Goal: Task Accomplishment & Management: Complete application form

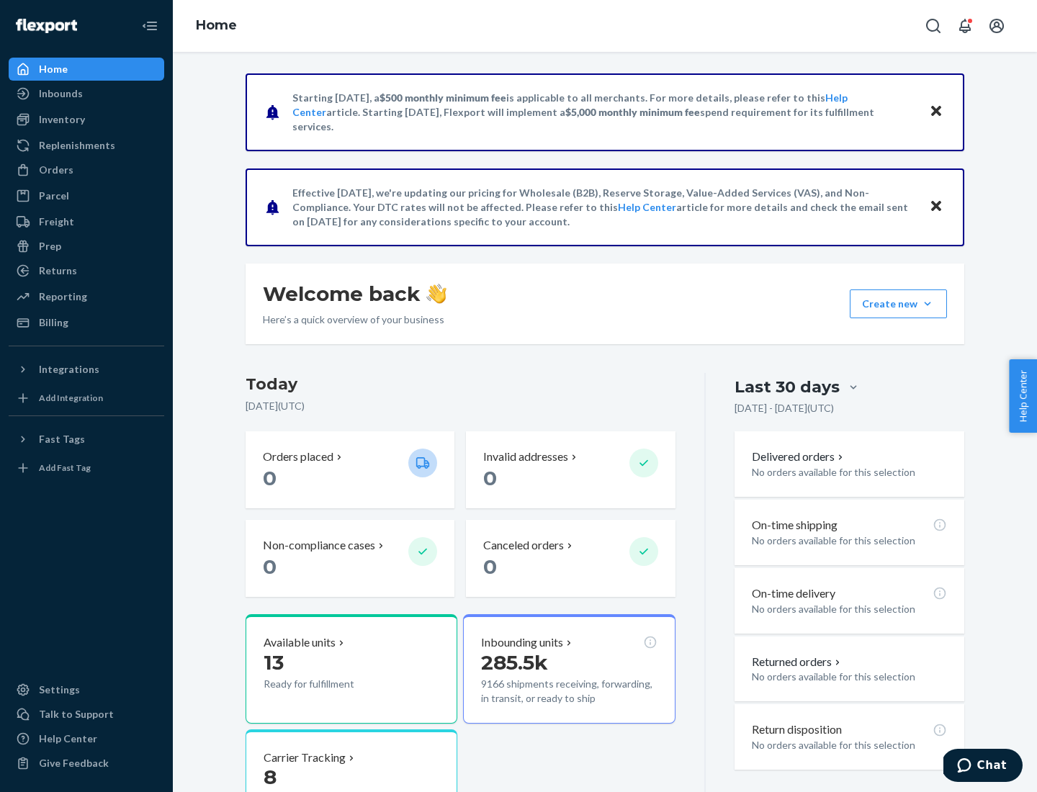
click at [928, 304] on button "Create new Create new inbound Create new order Create new product" at bounding box center [898, 304] width 97 height 29
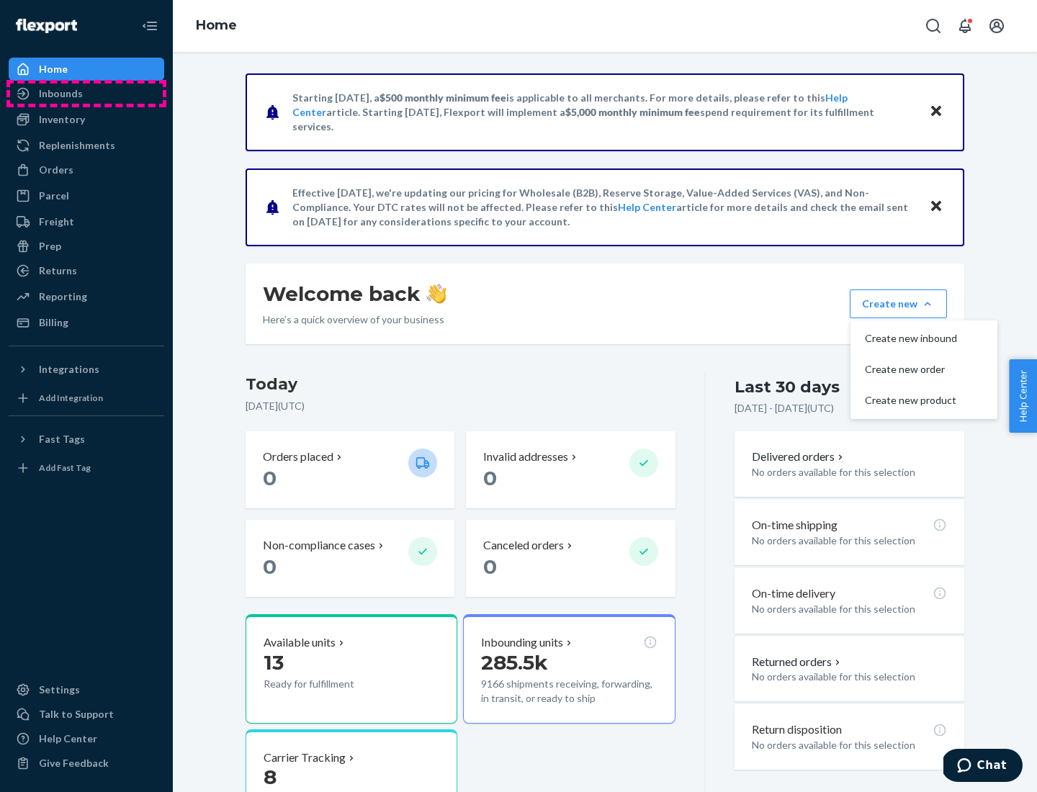
click at [86, 94] on div "Inbounds" at bounding box center [86, 94] width 153 height 20
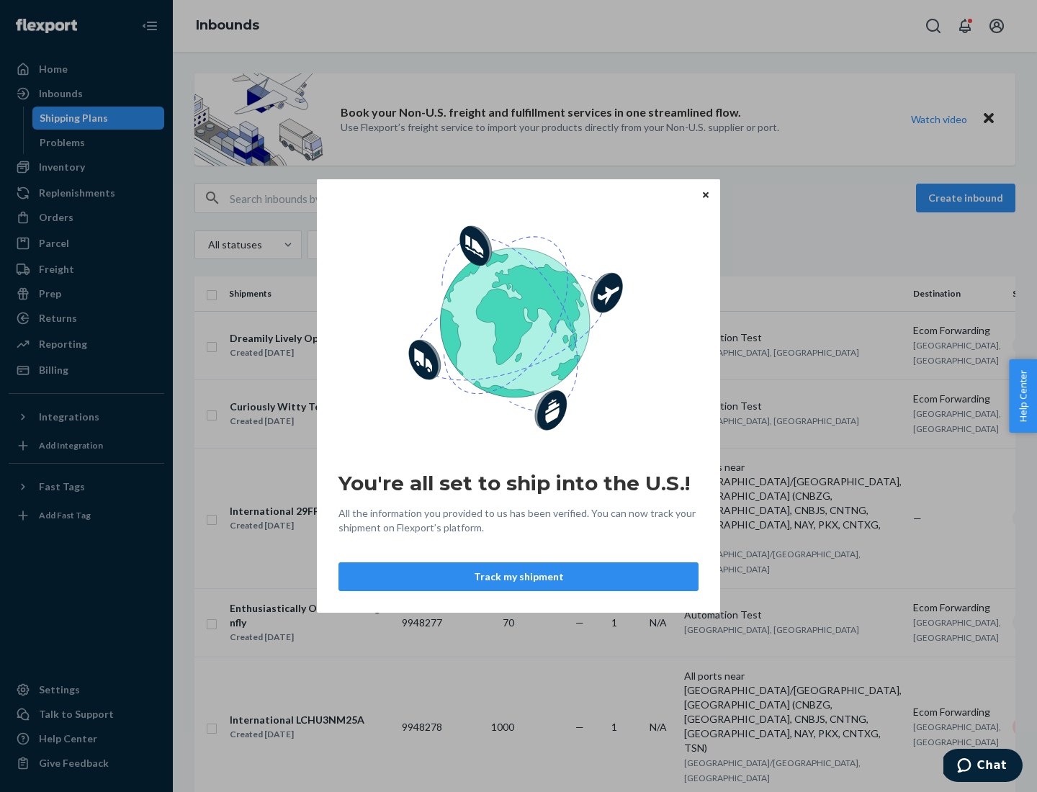
click at [86, 167] on div "You're all set to ship into the U.S.! All the information you provided to us ha…" at bounding box center [518, 396] width 1037 height 792
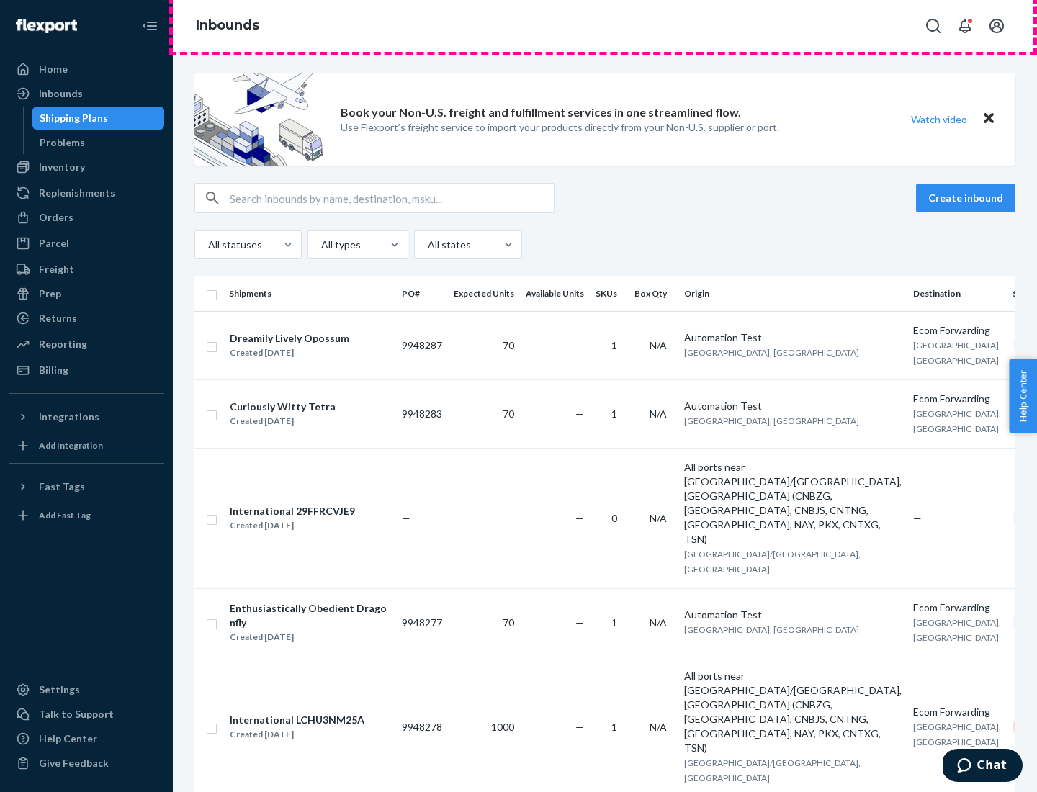
click at [605, 26] on div "Inbounds" at bounding box center [605, 26] width 865 height 52
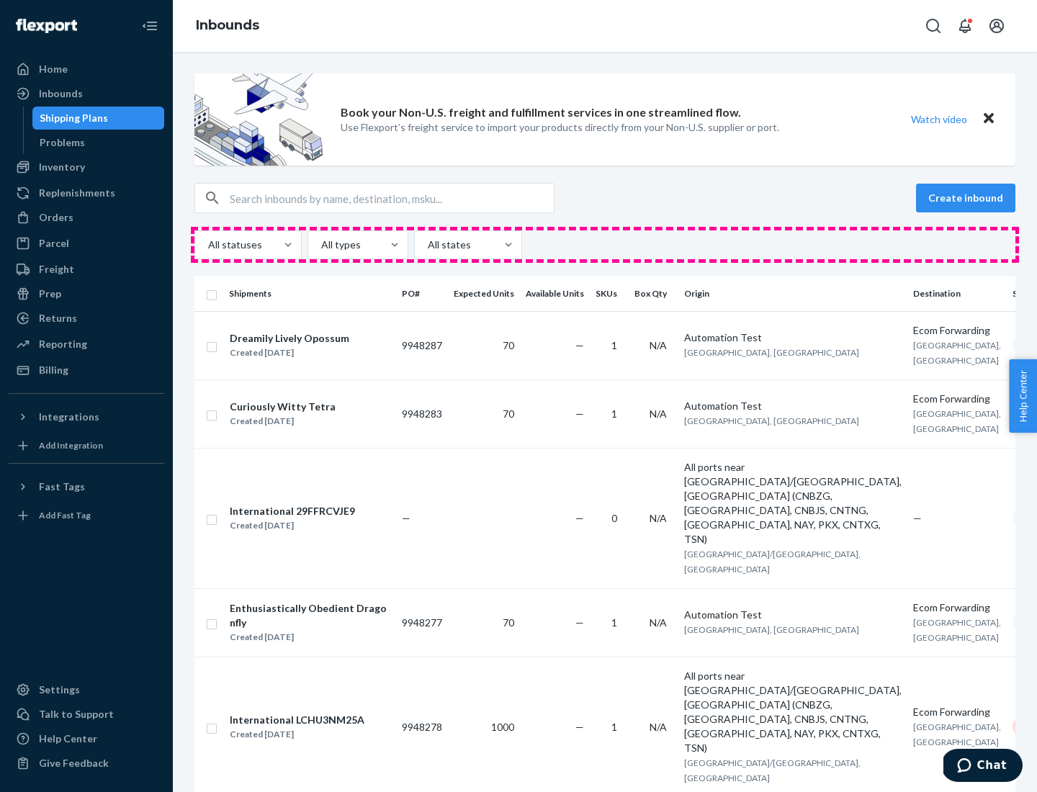
click at [605, 245] on div "All statuses All types All states" at bounding box center [605, 245] width 821 height 29
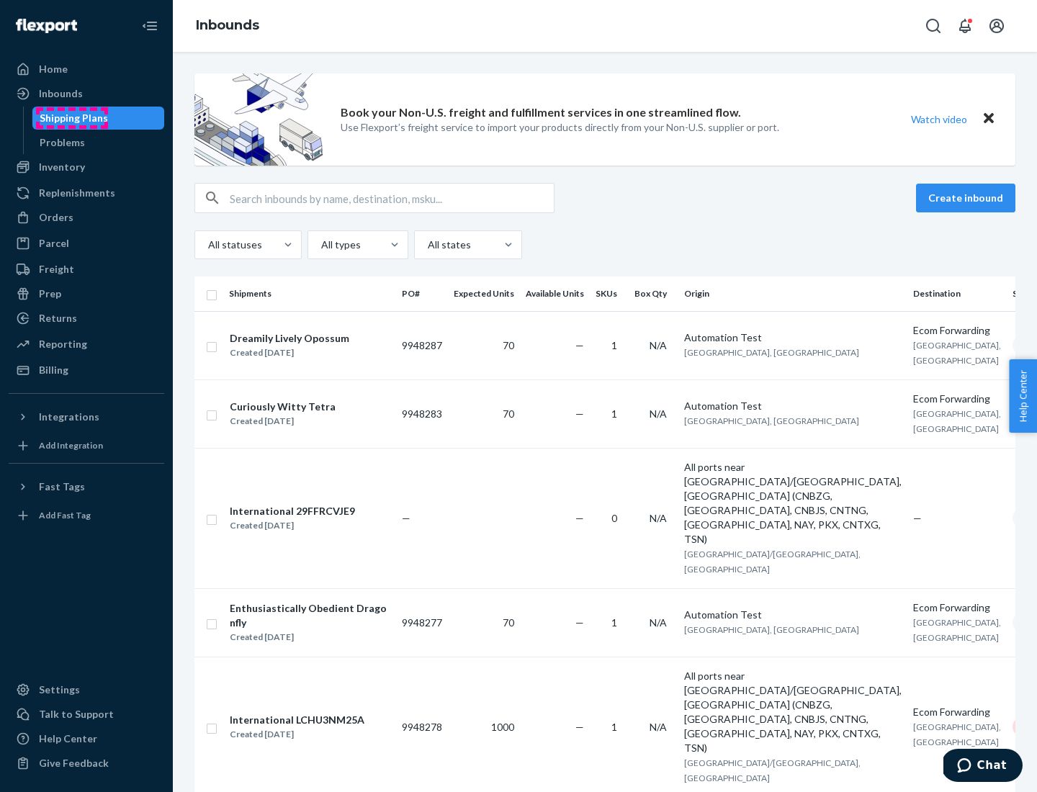
click at [71, 118] on div "Shipping Plans" at bounding box center [74, 118] width 68 height 14
click at [968, 198] on button "Create inbound" at bounding box center [965, 198] width 99 height 29
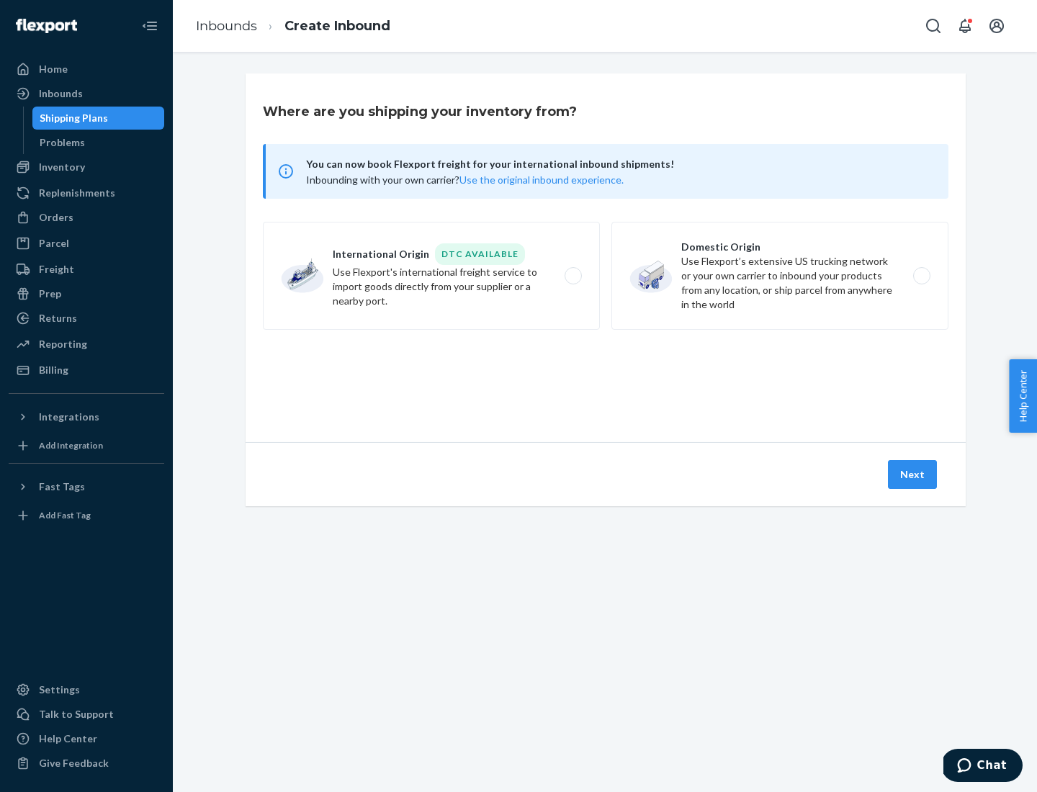
click at [432, 276] on label "International Origin DTC Available Use Flexport's international freight service…" at bounding box center [431, 276] width 337 height 108
click at [573, 276] on input "International Origin DTC Available Use Flexport's international freight service…" at bounding box center [577, 276] width 9 height 9
radio input "true"
click at [606, 377] on icon at bounding box center [606, 377] width 40 height 40
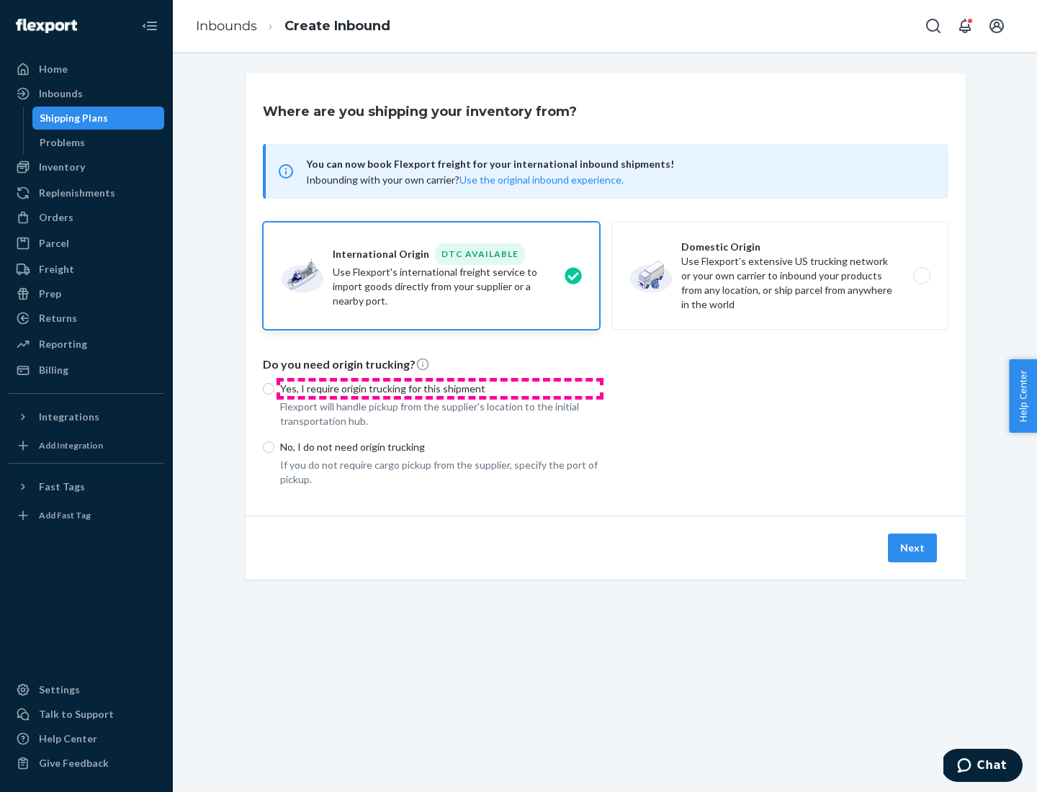
click at [440, 388] on p "Yes, I require origin trucking for this shipment" at bounding box center [440, 389] width 320 height 14
click at [274, 388] on input "Yes, I require origin trucking for this shipment" at bounding box center [269, 389] width 12 height 12
radio input "true"
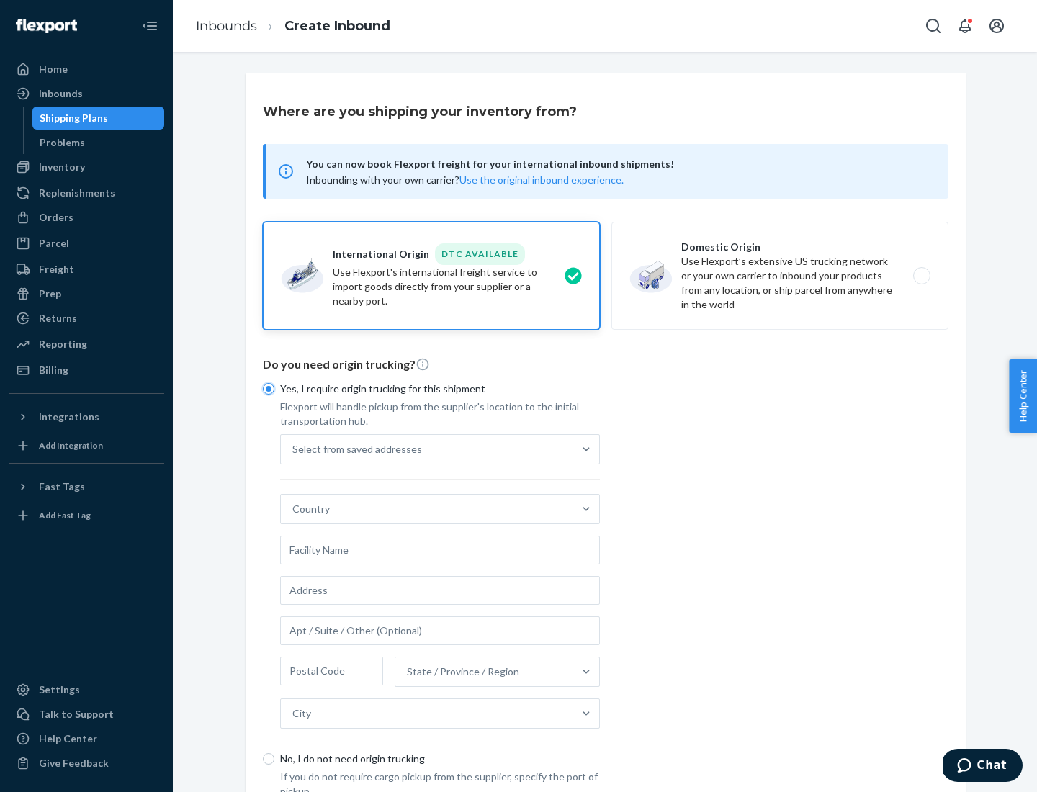
scroll to position [27, 0]
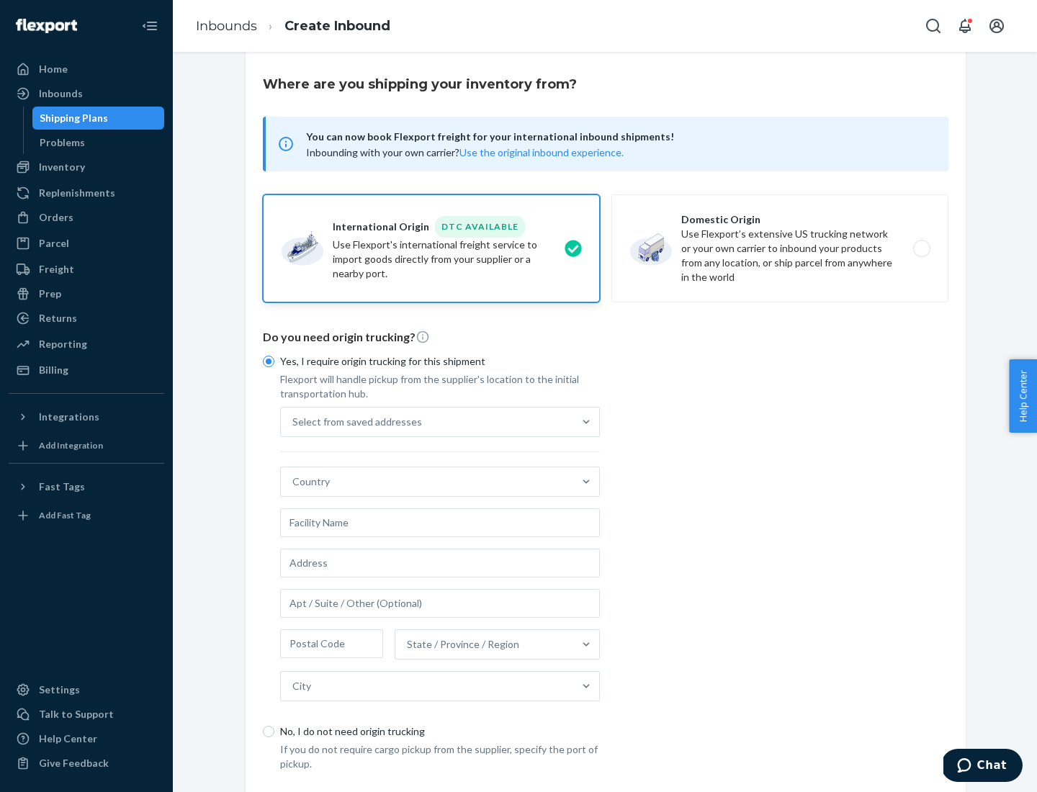
click at [427, 421] on div "Select from saved addresses" at bounding box center [427, 422] width 292 height 29
click at [294, 421] on input "Select from saved addresses" at bounding box center [292, 422] width 1 height 14
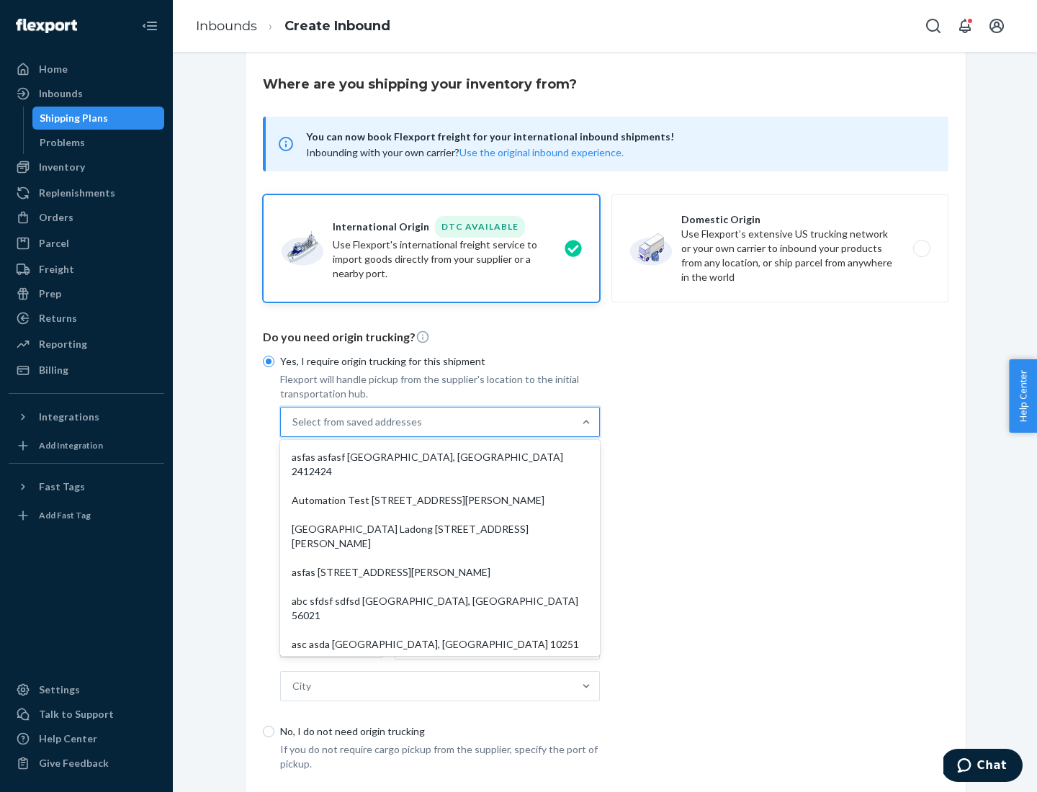
scroll to position [63, 0]
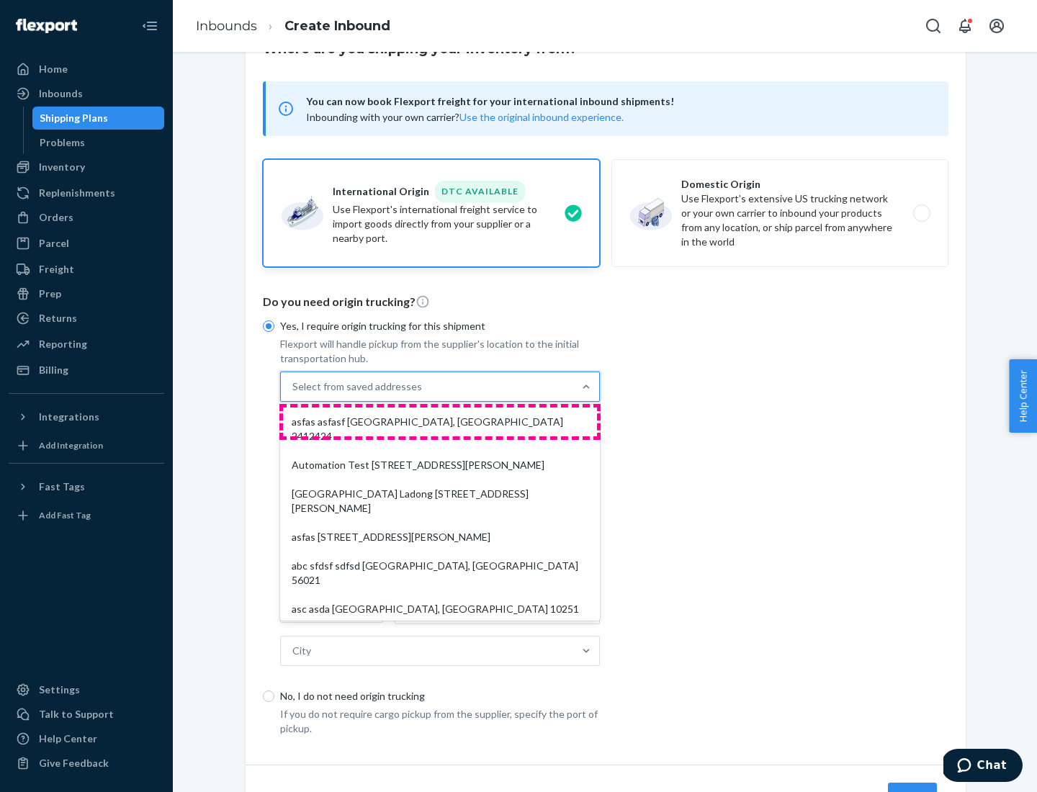
click at [440, 421] on div "asfas asfasf [GEOGRAPHIC_DATA], [GEOGRAPHIC_DATA] 2412424" at bounding box center [440, 429] width 314 height 43
click at [294, 394] on input "option asfas asfasf [GEOGRAPHIC_DATA], [GEOGRAPHIC_DATA] 2412424 focused, 1 of …" at bounding box center [292, 387] width 1 height 14
type input "asfas"
type input "asfasf"
type input "2412424"
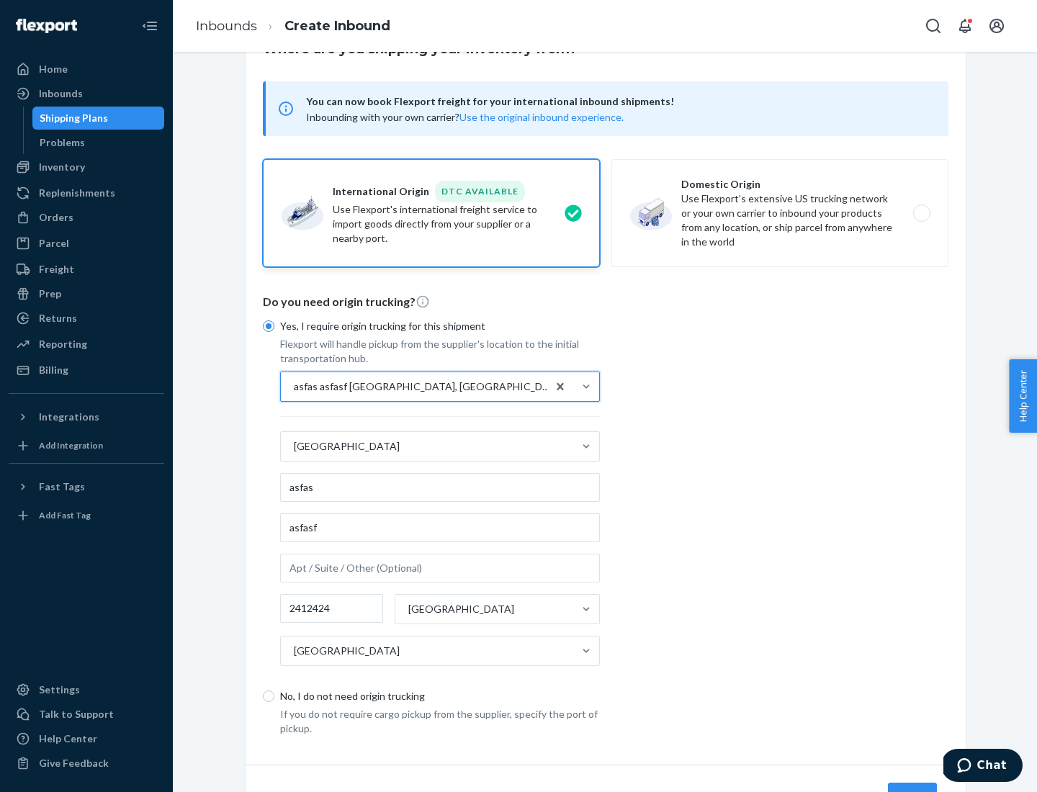
scroll to position [134, 0]
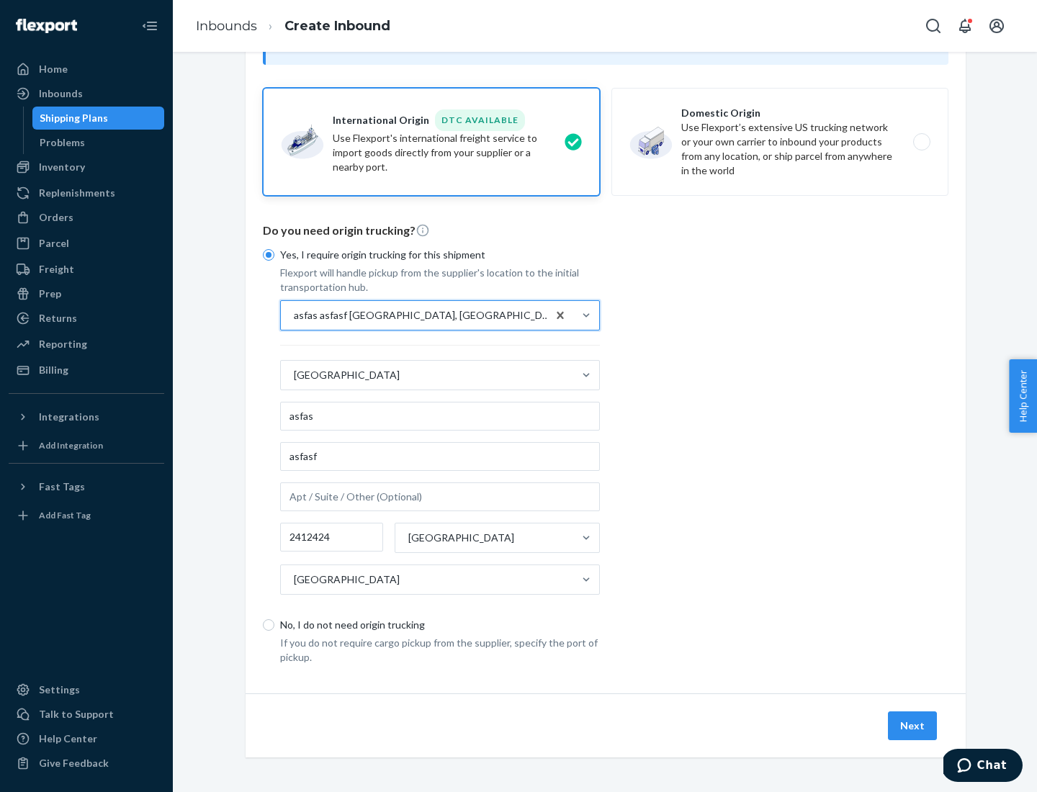
click at [913, 725] on button "Next" at bounding box center [912, 726] width 49 height 29
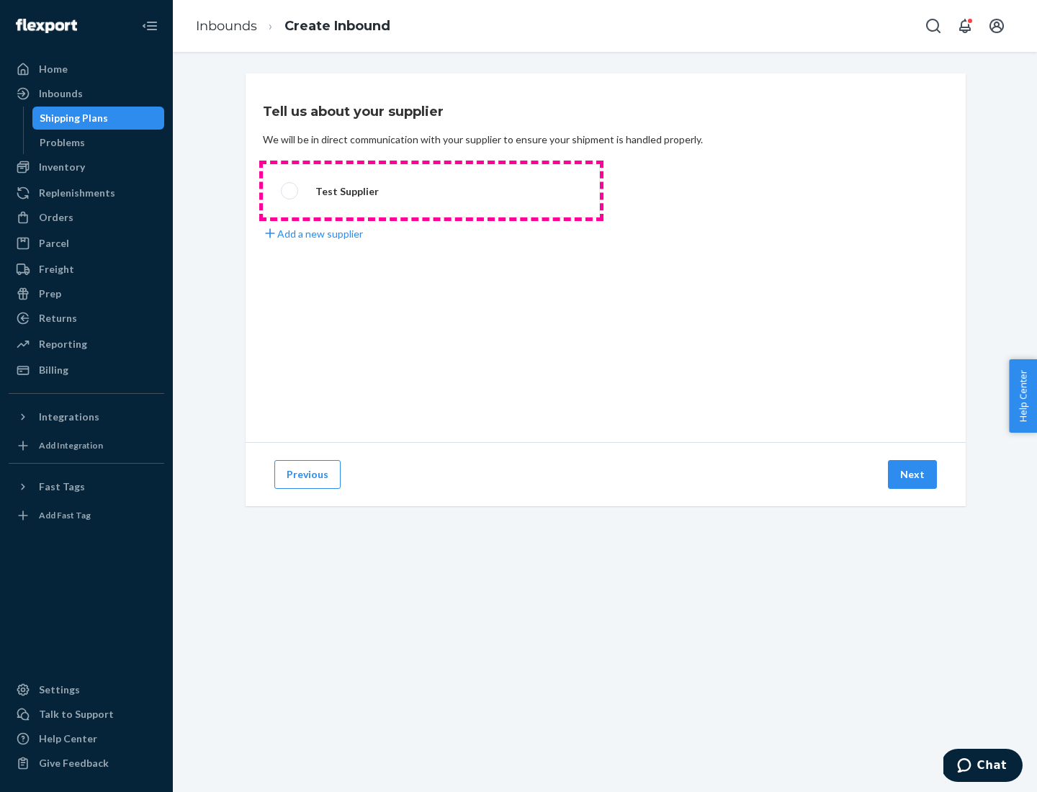
click at [432, 191] on label "Test Supplier" at bounding box center [431, 190] width 337 height 53
click at [290, 191] on input "Test Supplier" at bounding box center [285, 191] width 9 height 9
radio input "true"
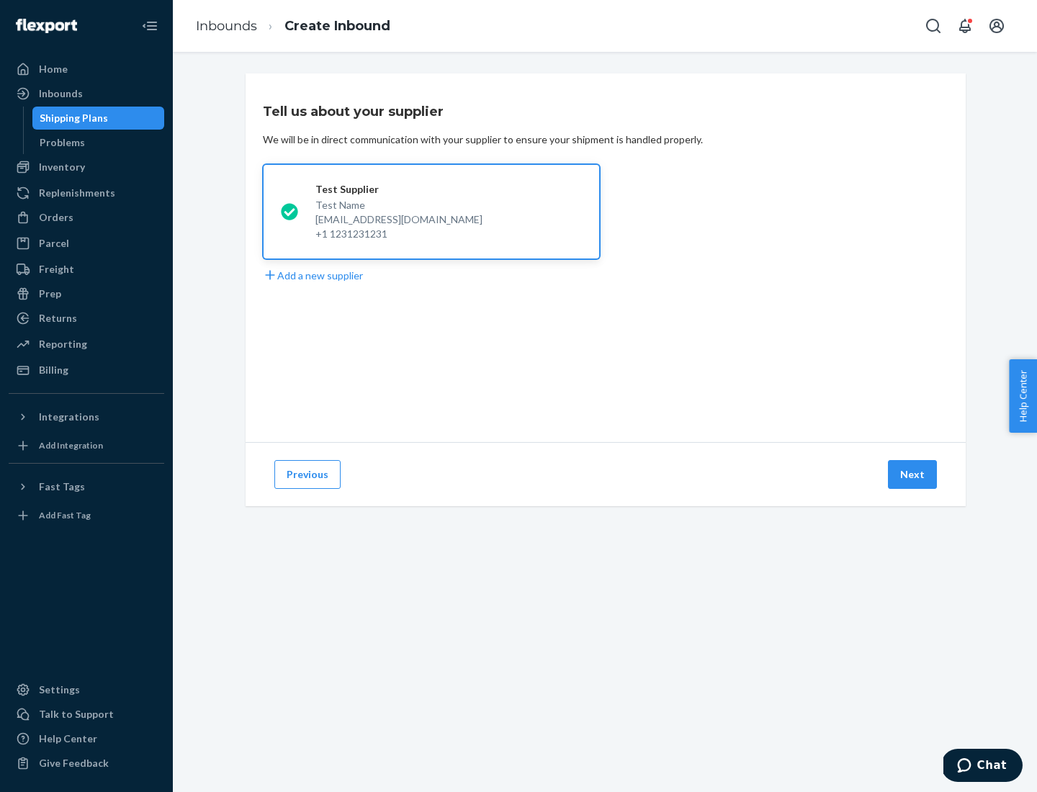
click at [913, 475] on button "Next" at bounding box center [912, 474] width 49 height 29
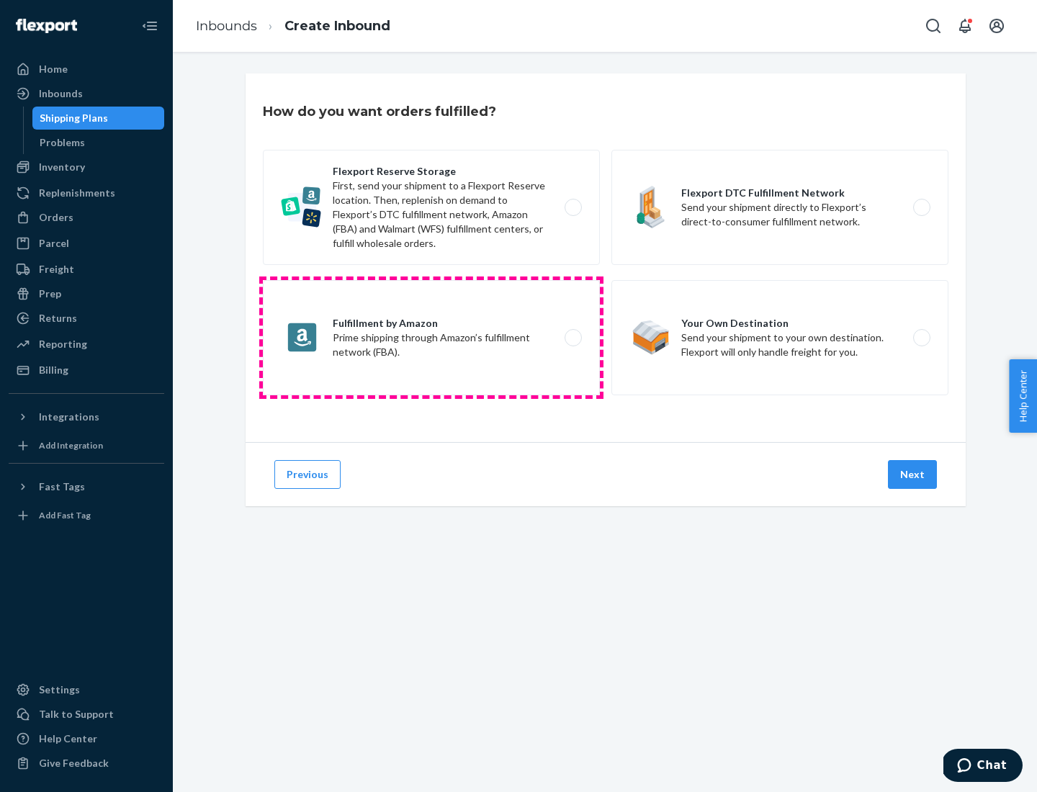
click at [432, 338] on label "Fulfillment by Amazon Prime shipping through Amazon’s fulfillment network (FBA)." at bounding box center [431, 337] width 337 height 115
click at [573, 338] on input "Fulfillment by Amazon Prime shipping through Amazon’s fulfillment network (FBA)." at bounding box center [577, 338] width 9 height 9
radio input "true"
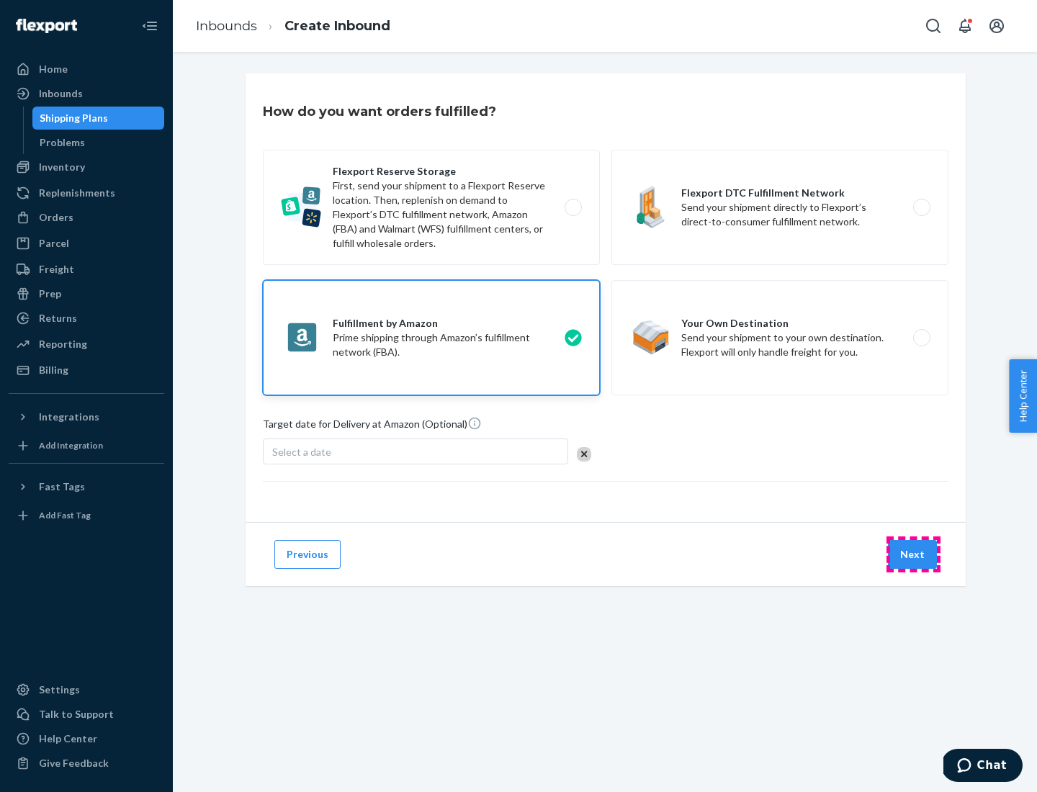
click at [913, 555] on button "Next" at bounding box center [912, 554] width 49 height 29
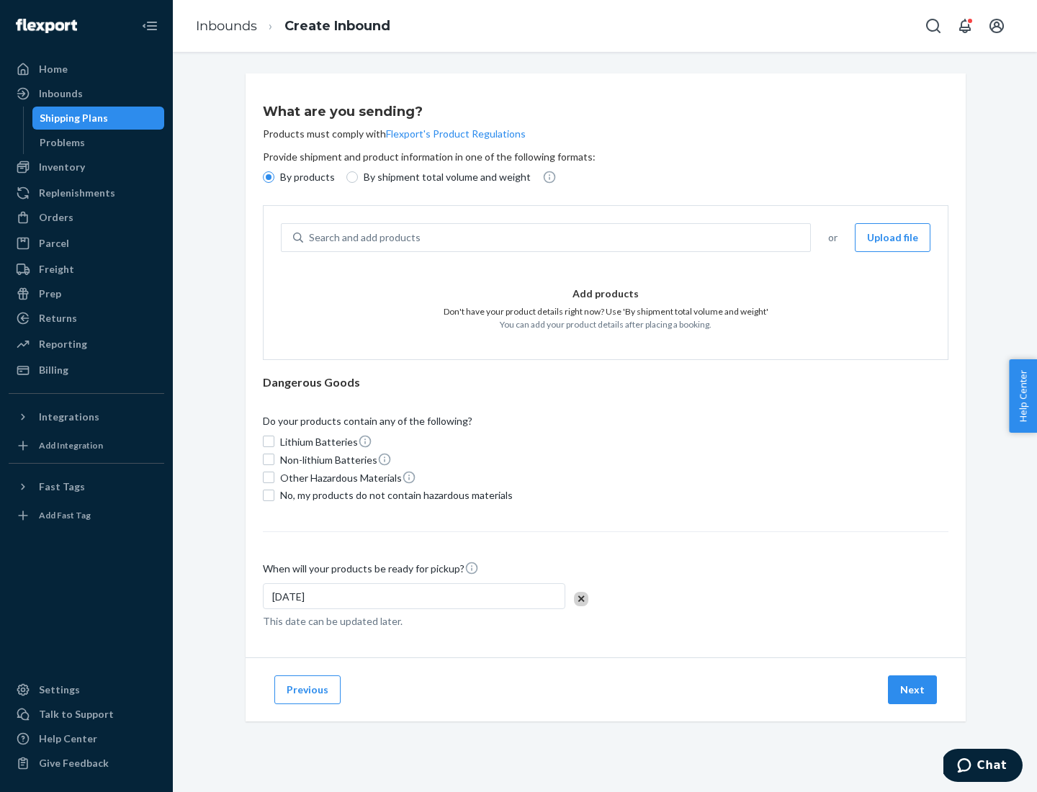
click at [443, 177] on p "By shipment total volume and weight" at bounding box center [447, 177] width 167 height 14
click at [358, 177] on input "By shipment total volume and weight" at bounding box center [353, 177] width 12 height 12
radio input "true"
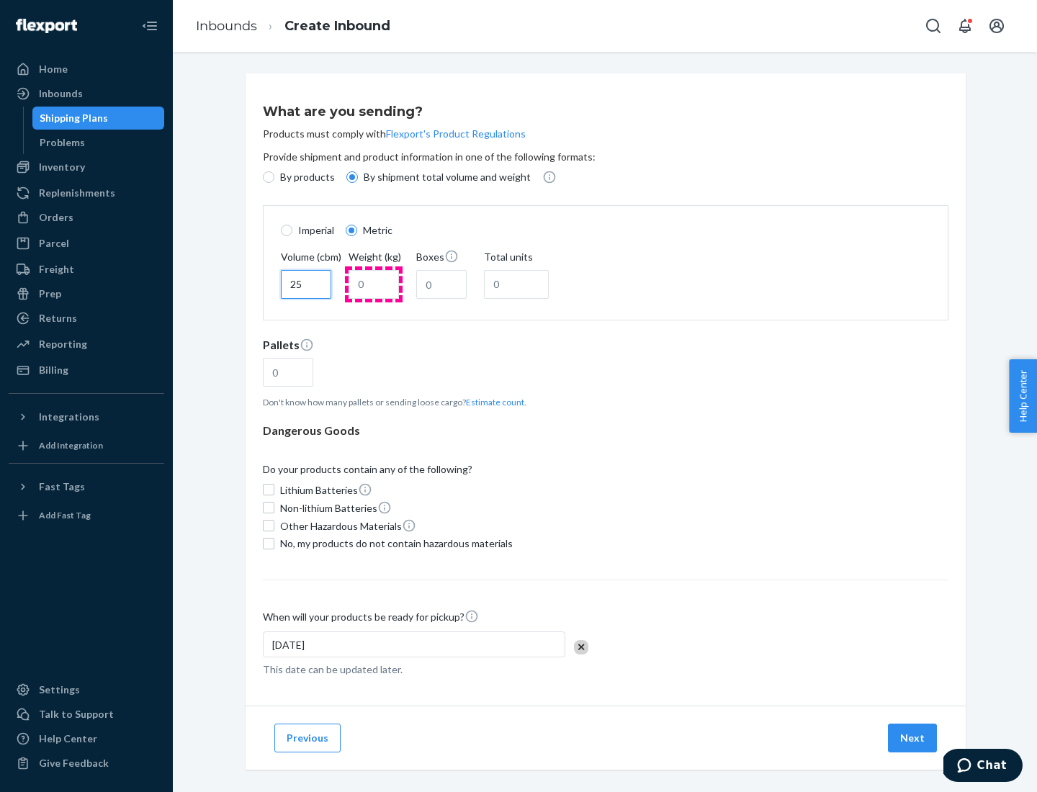
type input "25"
type input "100"
type input "50"
type input "500"
click at [492, 402] on button "Estimate count" at bounding box center [495, 402] width 58 height 12
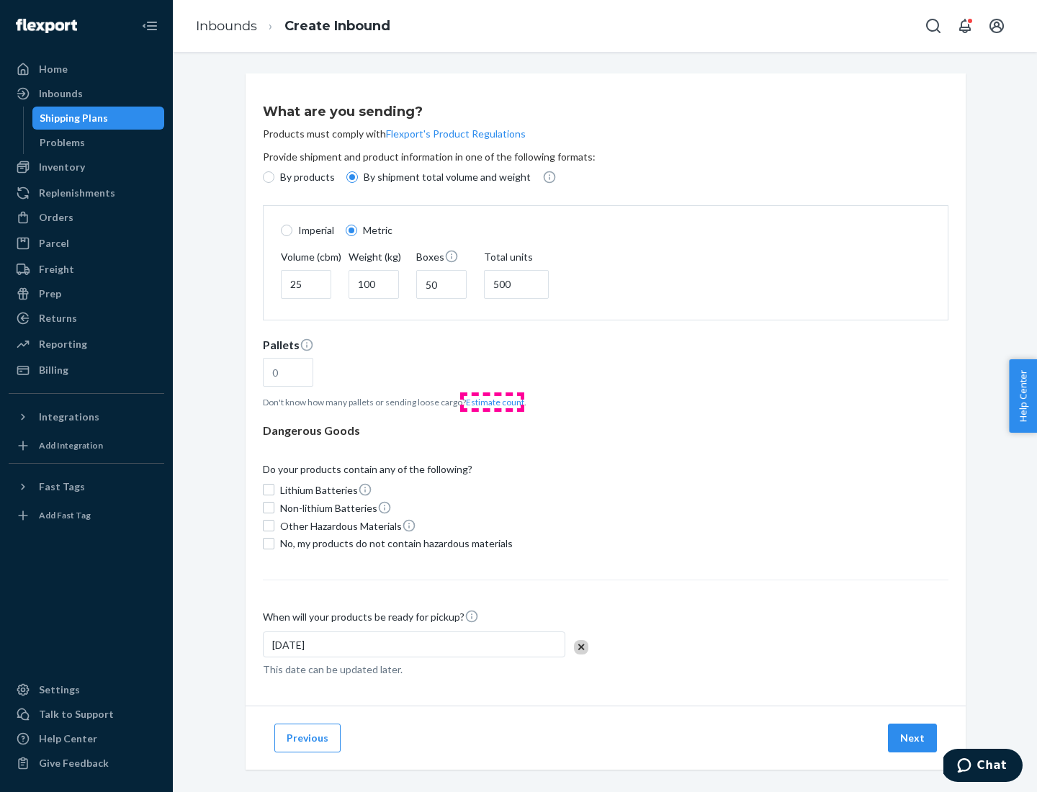
type input "16"
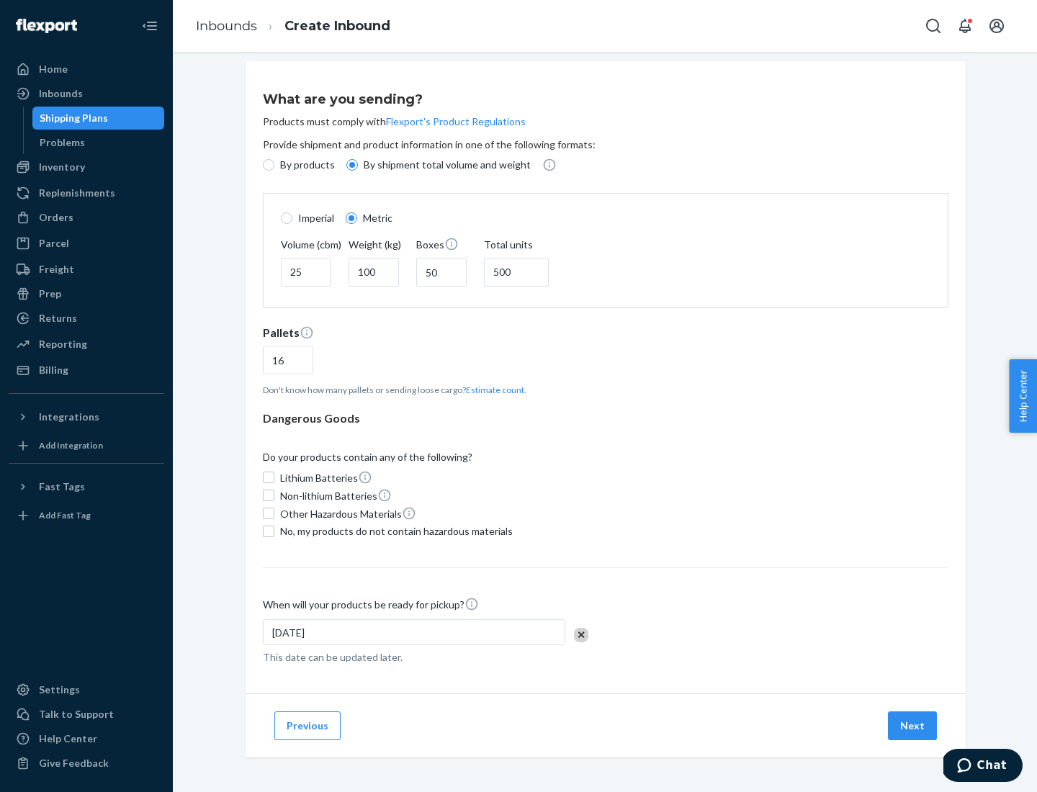
click at [394, 531] on span "No, my products do not contain hazardous materials" at bounding box center [396, 531] width 233 height 14
click at [274, 531] on input "No, my products do not contain hazardous materials" at bounding box center [269, 532] width 12 height 12
checkbox input "true"
click at [913, 725] on button "Next" at bounding box center [912, 726] width 49 height 29
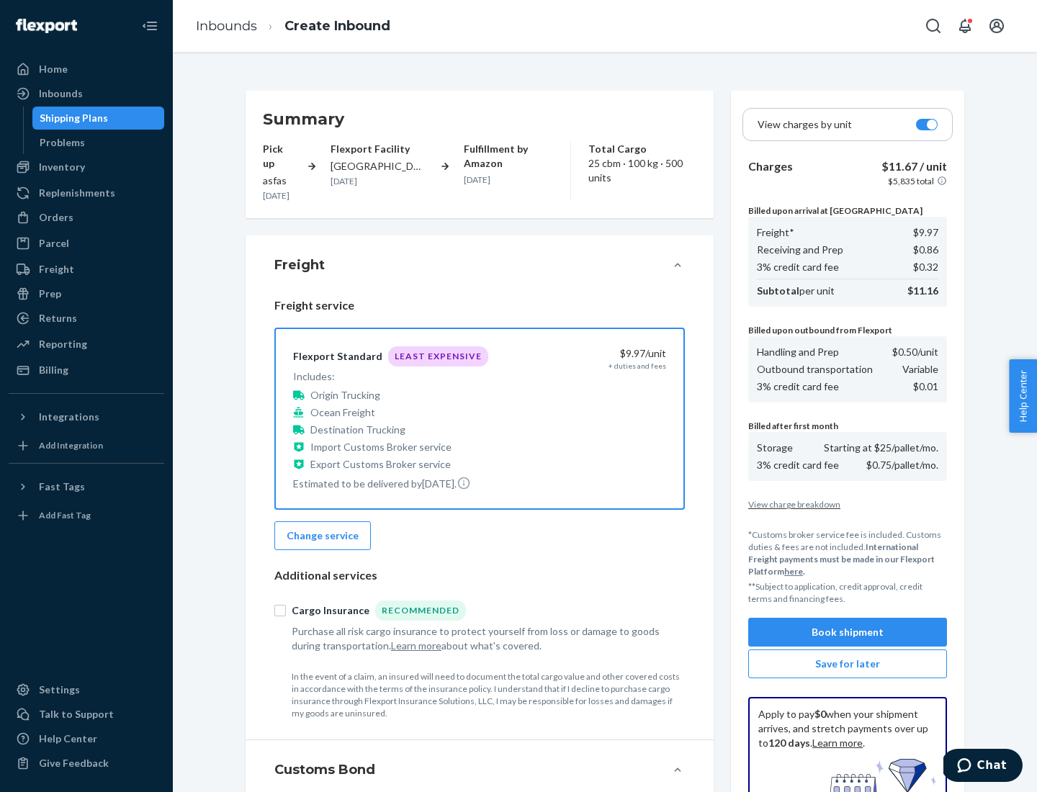
scroll to position [210, 0]
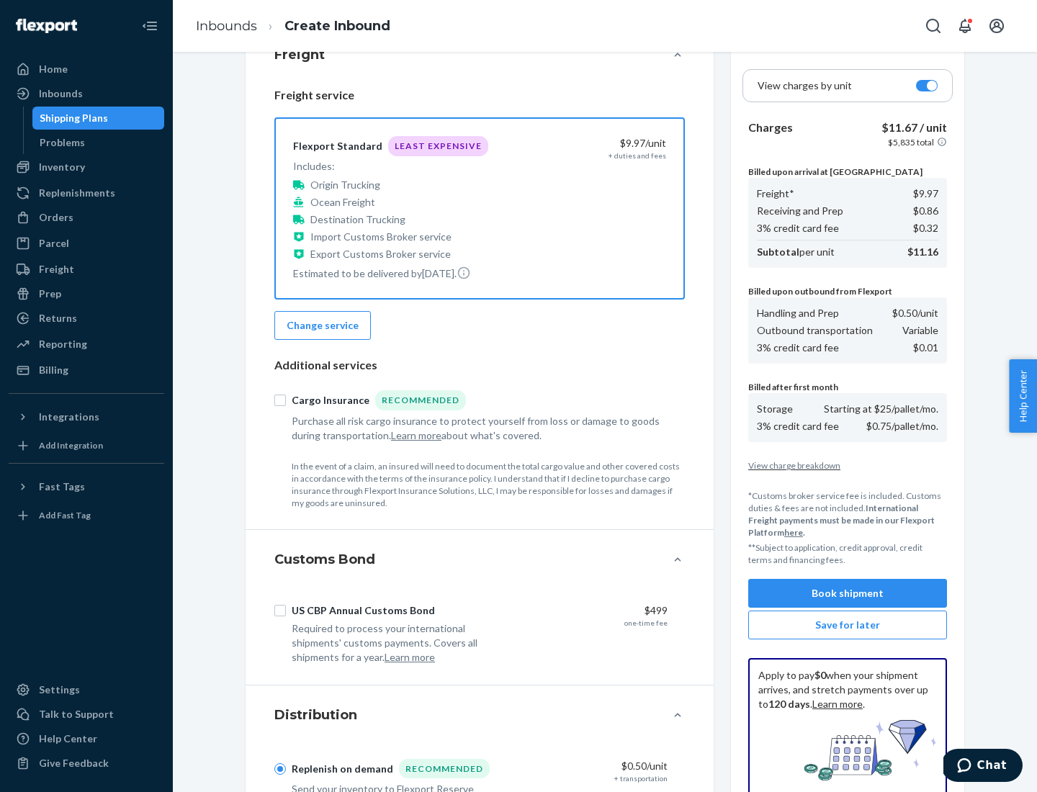
click at [848, 594] on button "Book shipment" at bounding box center [848, 593] width 199 height 29
